Goal: Transaction & Acquisition: Purchase product/service

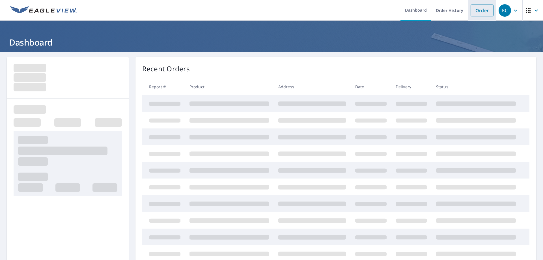
click at [482, 10] on link "Order" at bounding box center [481, 11] width 23 height 12
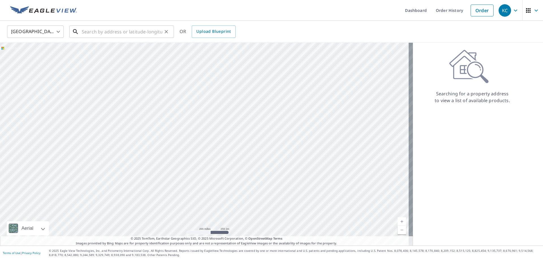
click at [128, 30] on input "text" at bounding box center [122, 32] width 81 height 16
click at [82, 33] on input "text" at bounding box center [122, 32] width 81 height 16
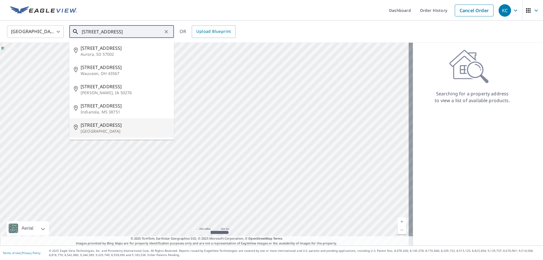
click at [143, 128] on p "[GEOGRAPHIC_DATA]" at bounding box center [125, 131] width 89 height 6
type input "[STREET_ADDRESS]"
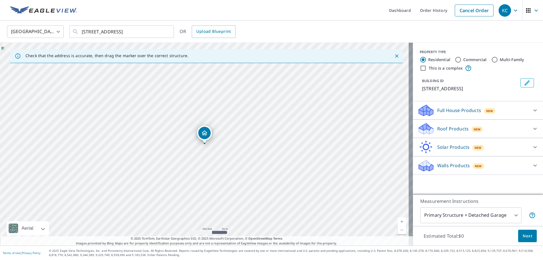
click at [205, 133] on icon "Dropped pin, building 1, Residential property, 208 Birch Ave Castle Rock, CO 80…" at bounding box center [204, 132] width 7 height 7
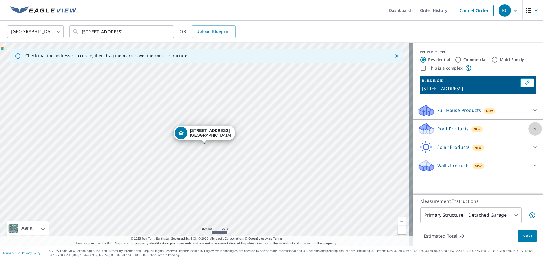
click at [532, 127] on icon at bounding box center [534, 128] width 7 height 7
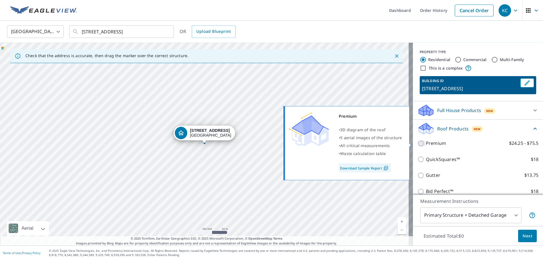
click at [418, 144] on input "Premium $24.25 - $75.5" at bounding box center [421, 143] width 8 height 7
checkbox input "true"
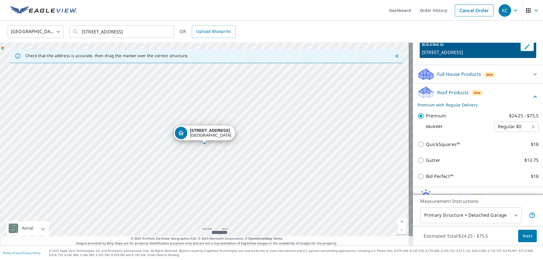
scroll to position [65, 0]
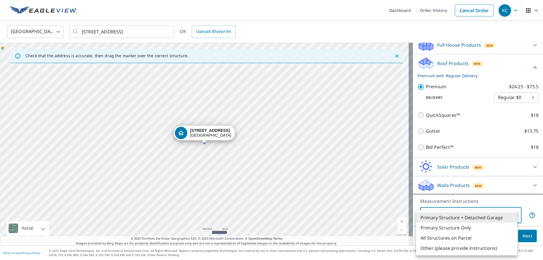
click at [509, 214] on body "KC KC Dashboard Order History Cancel Order KC [GEOGRAPHIC_DATA] [GEOGRAPHIC_DAT…" at bounding box center [271, 130] width 543 height 260
click at [435, 237] on li "All Structures on Parcel" at bounding box center [466, 238] width 101 height 10
type input "3"
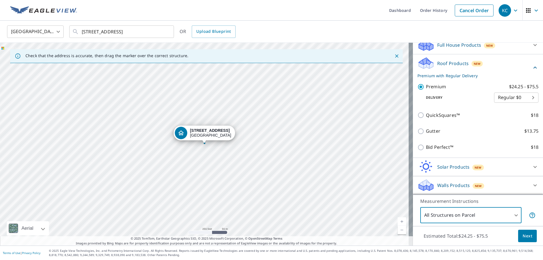
click at [526, 237] on span "Next" at bounding box center [527, 235] width 10 height 7
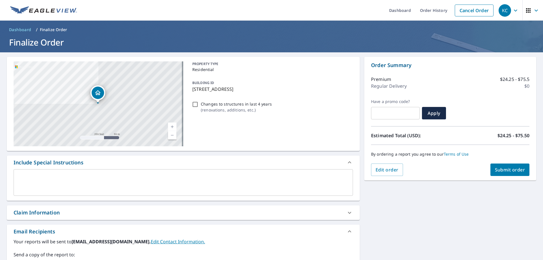
scroll to position [96, 0]
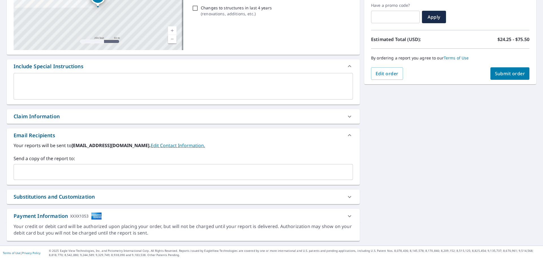
click at [99, 117] on div "Claim Information" at bounding box center [178, 116] width 329 height 8
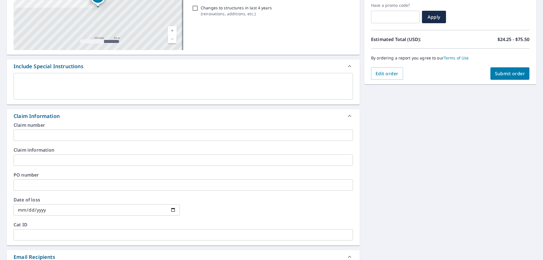
click at [58, 129] on div "Claim number ​" at bounding box center [183, 132] width 339 height 18
click at [78, 137] on input "text" at bounding box center [183, 134] width 339 height 11
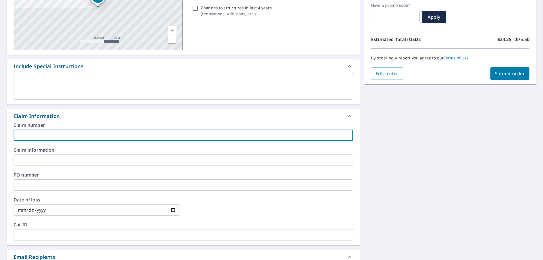
paste input "[PHONE_NUMBER]"
type input "[PHONE_NUMBER]"
click at [111, 163] on input "text" at bounding box center [183, 159] width 339 height 11
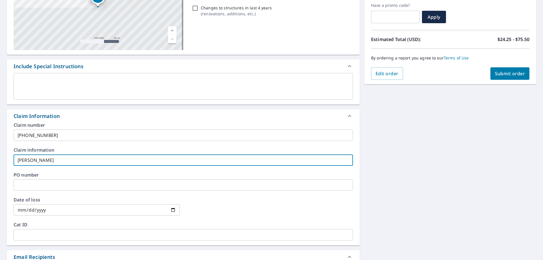
type input "[PERSON_NAME]"
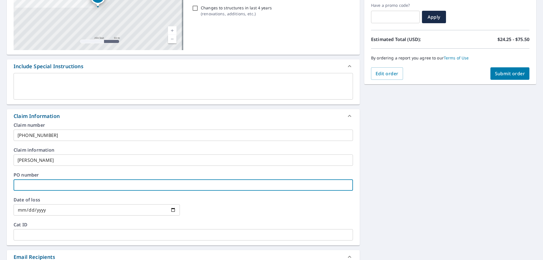
drag, startPoint x: 100, startPoint y: 186, endPoint x: 108, endPoint y: 183, distance: 8.8
click at [100, 186] on input "text" at bounding box center [183, 184] width 339 height 11
paste input "[PHONE_NUMBER]"
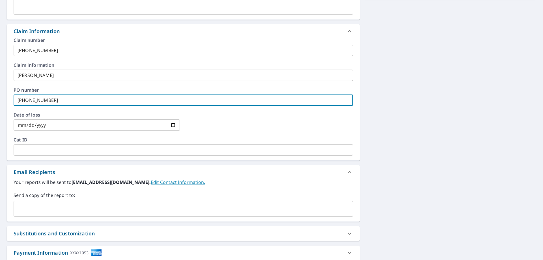
type input "[PHONE_NUMBER]"
click at [73, 125] on input "date" at bounding box center [97, 124] width 166 height 11
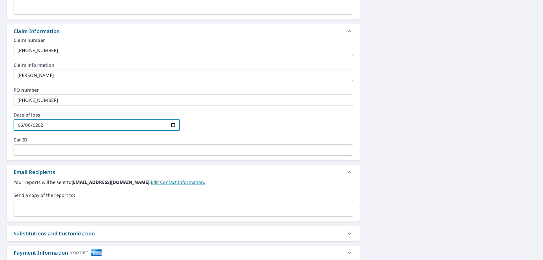
type input "[DATE]"
click at [293, 120] on div at bounding box center [269, 124] width 166 height 25
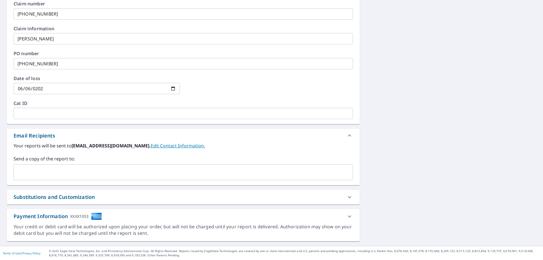
scroll to position [218, 0]
click at [92, 184] on div "Your reports will be sent to [EMAIL_ADDRESS][DOMAIN_NAME]. Edit Contact Informa…" at bounding box center [183, 163] width 353 height 43
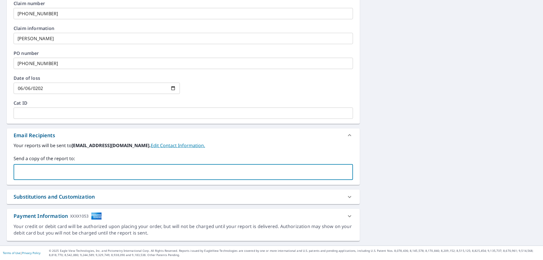
click at [98, 170] on input "text" at bounding box center [179, 171] width 326 height 11
type input "[EMAIL_ADDRESS][DOMAIN_NAME]"
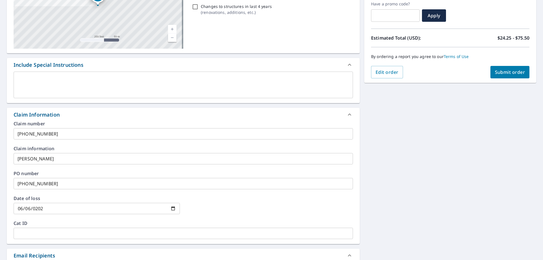
scroll to position [20, 0]
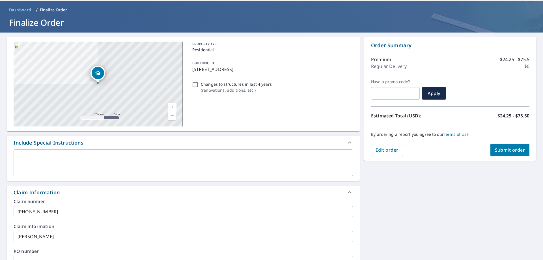
click at [496, 147] on span "Submit order" at bounding box center [509, 150] width 30 height 6
